Goal: Complete application form

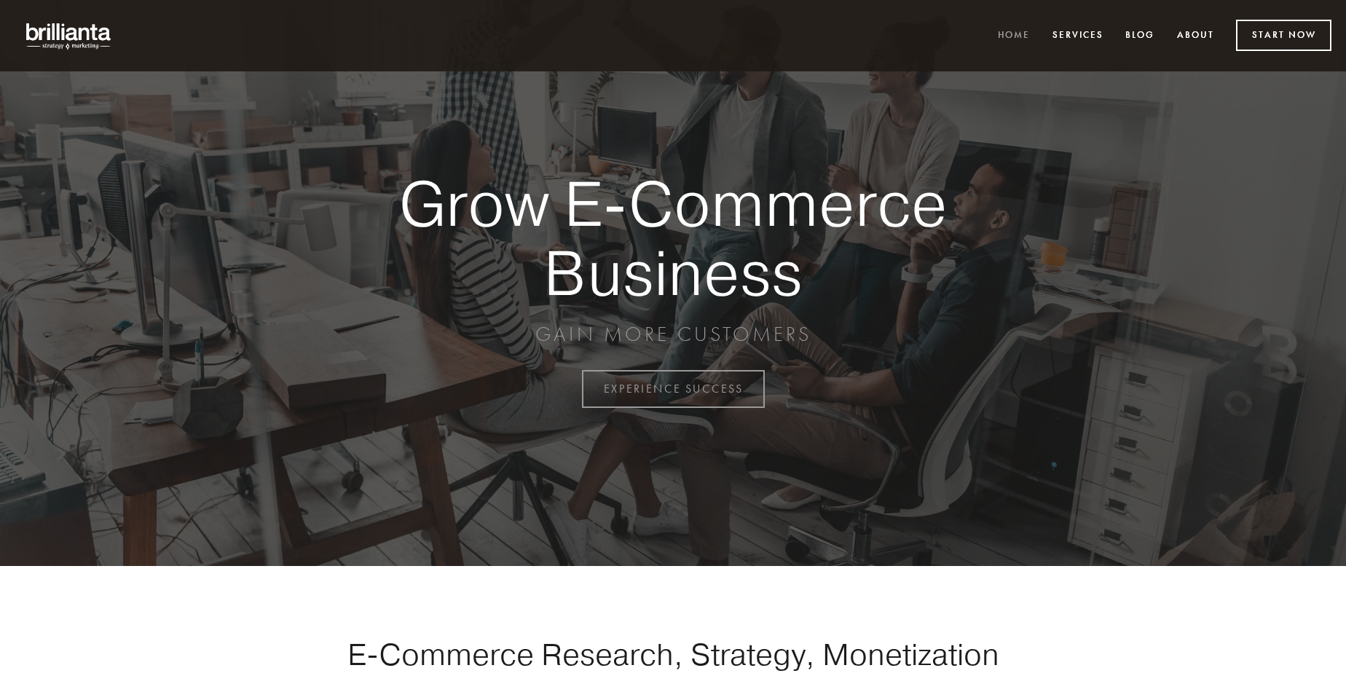
scroll to position [3819, 0]
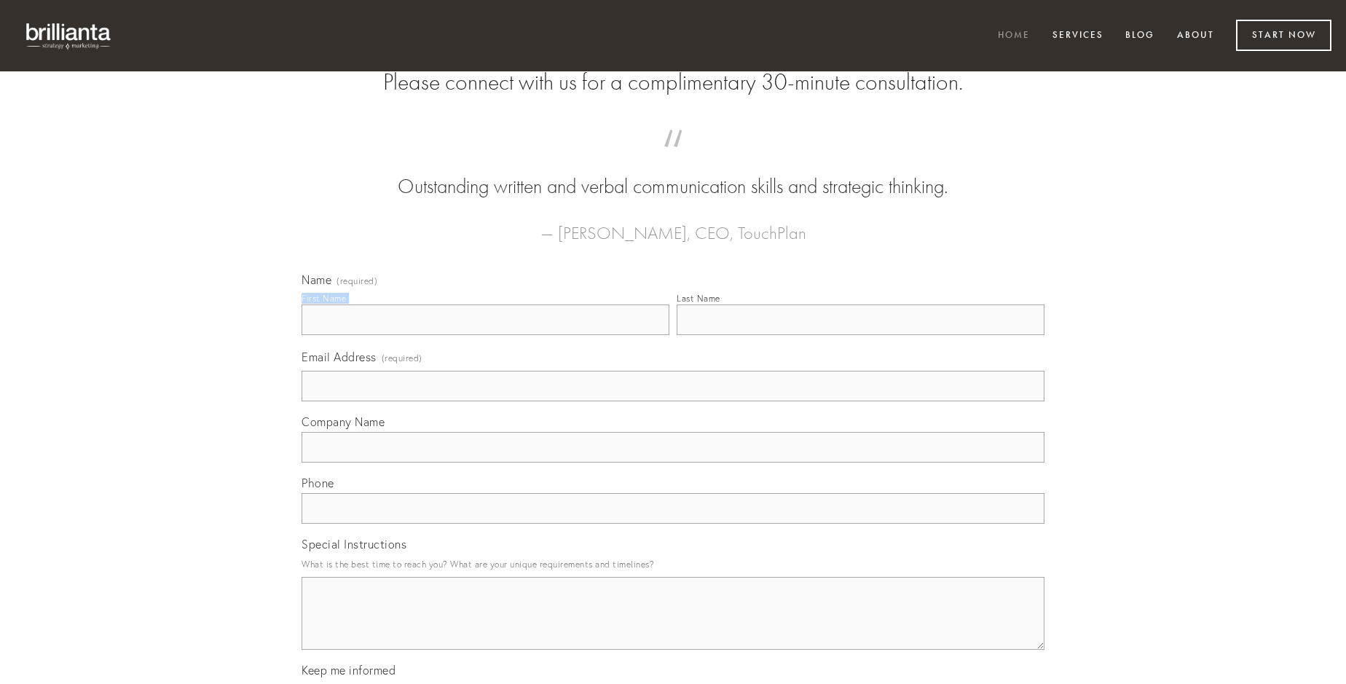
type input "[PERSON_NAME]"
click at [860, 335] on input "Last Name" at bounding box center [861, 320] width 368 height 31
type input "[PERSON_NAME]"
click at [673, 401] on input "Email Address (required)" at bounding box center [673, 386] width 743 height 31
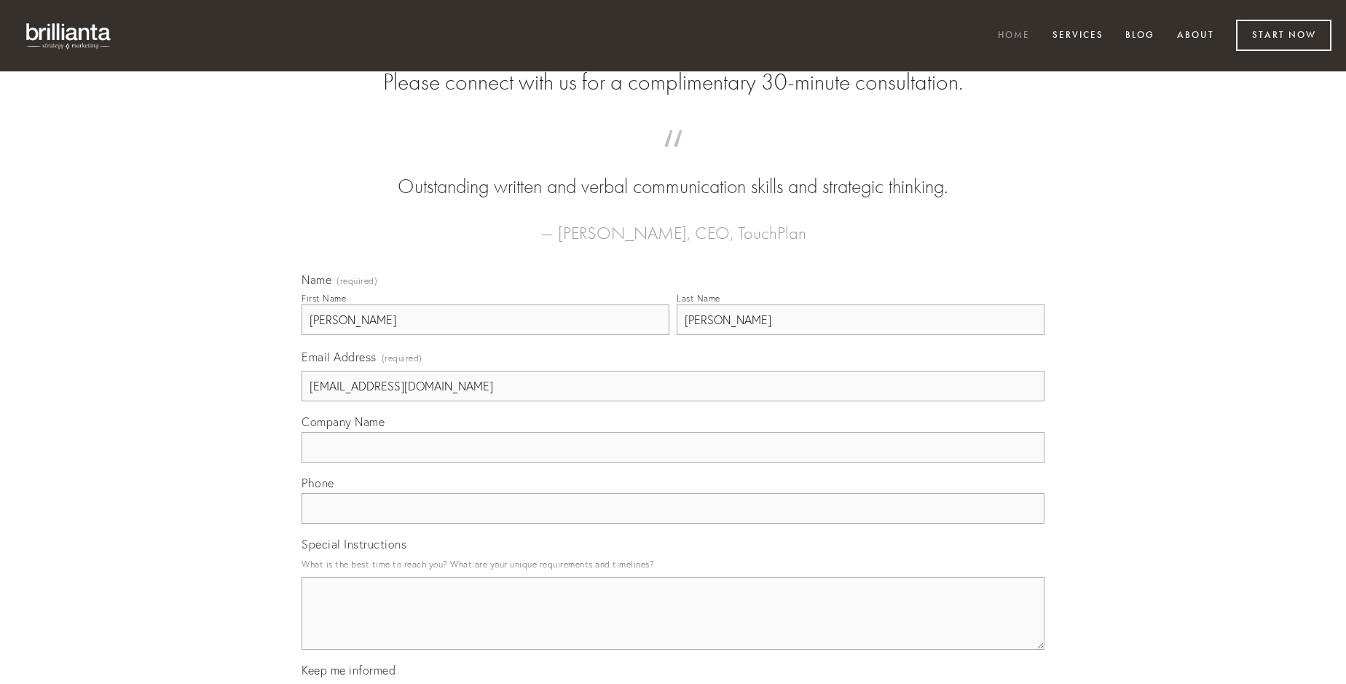
type input "[EMAIL_ADDRESS][DOMAIN_NAME]"
click at [673, 463] on input "Company Name" at bounding box center [673, 447] width 743 height 31
type input "vacuus"
click at [673, 524] on input "text" at bounding box center [673, 508] width 743 height 31
click at [673, 627] on textarea "Special Instructions" at bounding box center [673, 613] width 743 height 73
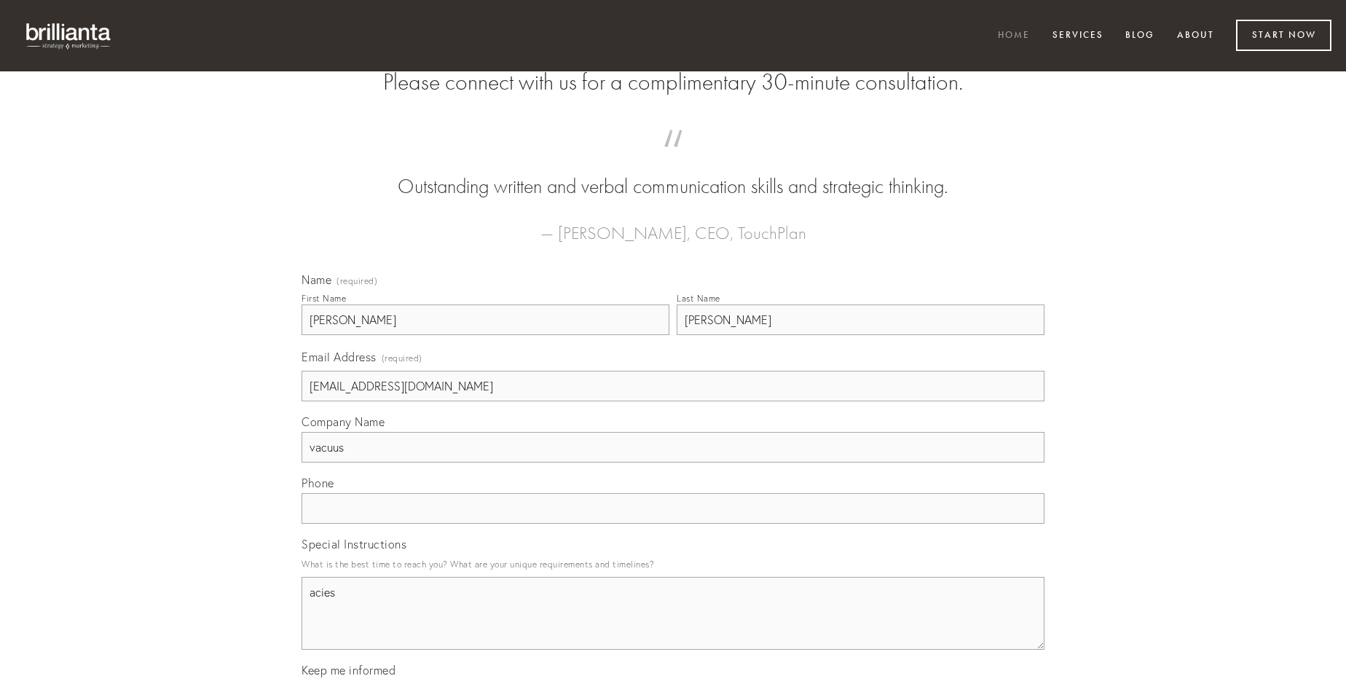
type textarea "acies"
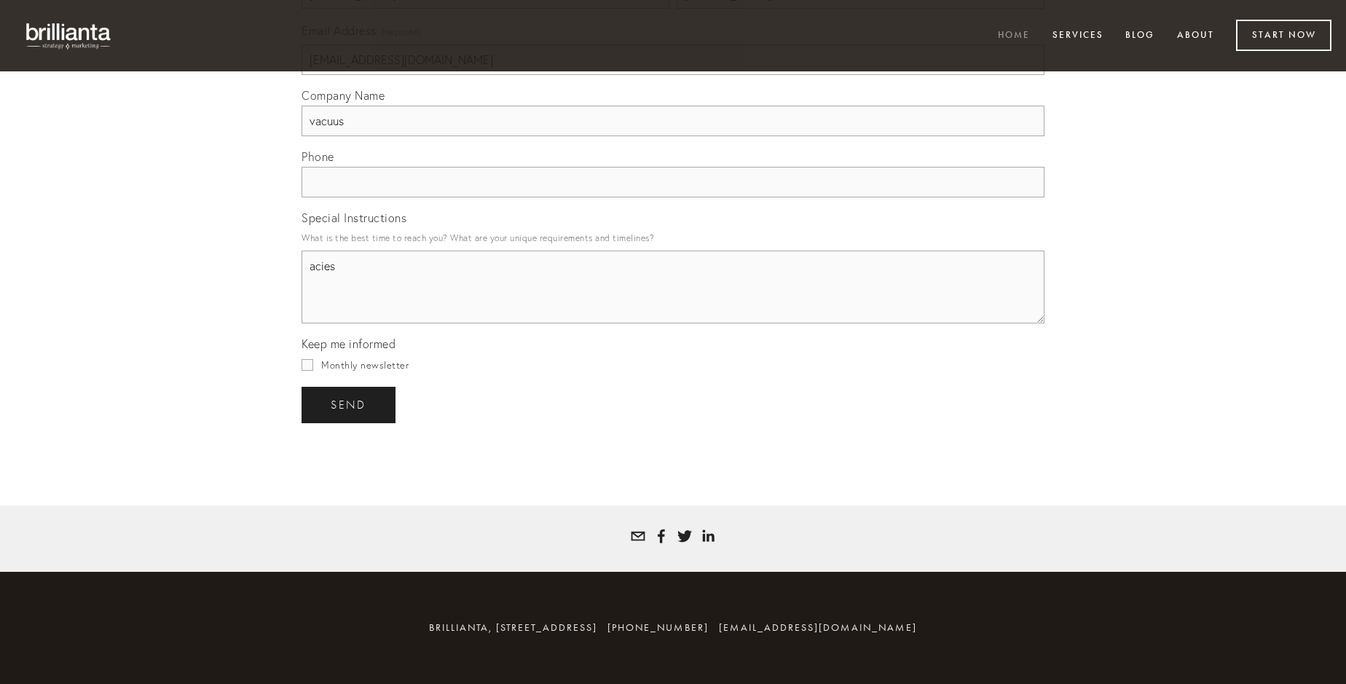
click at [350, 404] on span "send" at bounding box center [349, 405] width 36 height 13
